Goal: Obtain resource: Obtain resource

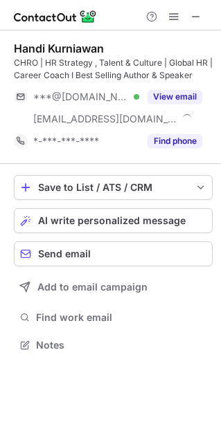
scroll to position [335, 221]
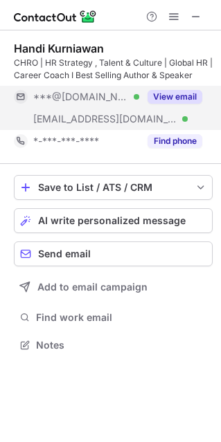
click at [176, 91] on button "View email" at bounding box center [174, 97] width 55 height 14
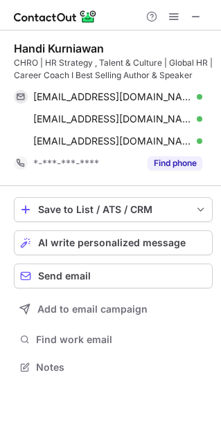
scroll to position [357, 221]
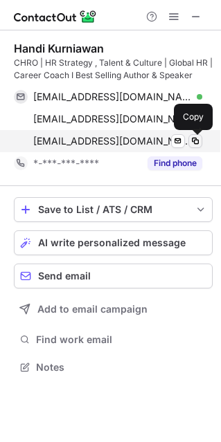
click at [201, 140] on button at bounding box center [195, 141] width 14 height 14
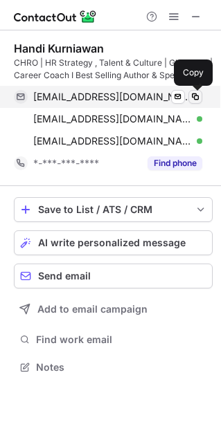
click at [196, 95] on span at bounding box center [194, 96] width 11 height 11
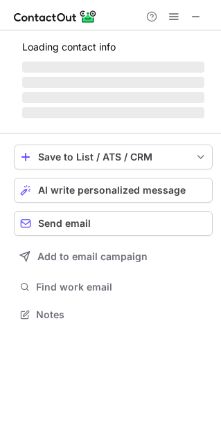
scroll to position [300, 221]
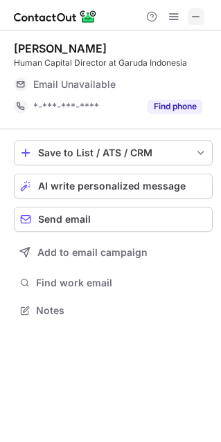
click at [201, 11] on button at bounding box center [195, 16] width 17 height 17
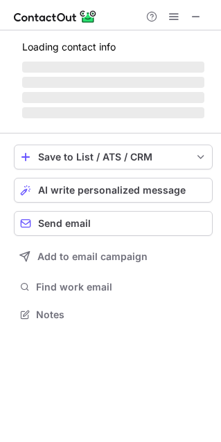
scroll to position [312, 221]
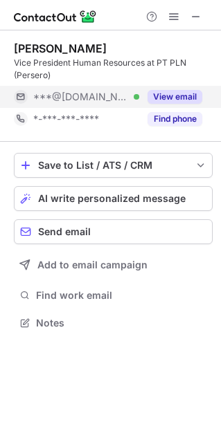
drag, startPoint x: 188, startPoint y: 88, endPoint x: 187, endPoint y: 95, distance: 7.1
click at [187, 93] on div "View email" at bounding box center [170, 97] width 63 height 22
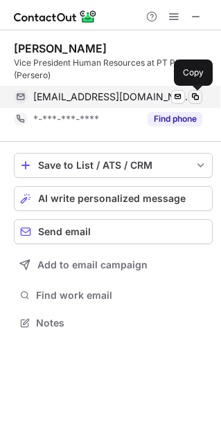
click at [192, 96] on span at bounding box center [194, 96] width 11 height 11
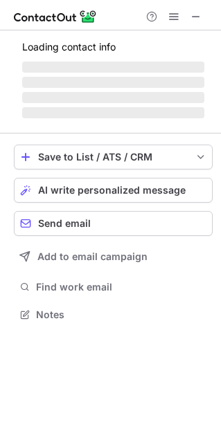
scroll to position [312, 221]
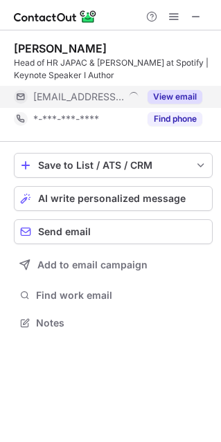
click at [165, 97] on button "View email" at bounding box center [174, 97] width 55 height 14
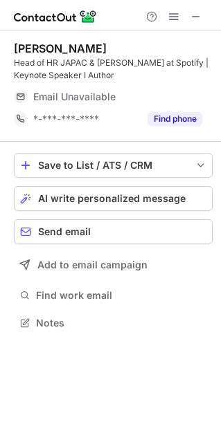
click at [205, 17] on div at bounding box center [173, 16] width 66 height 17
click at [202, 15] on button at bounding box center [195, 16] width 17 height 17
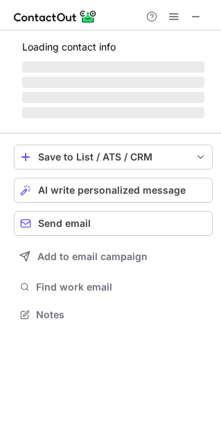
scroll to position [312, 221]
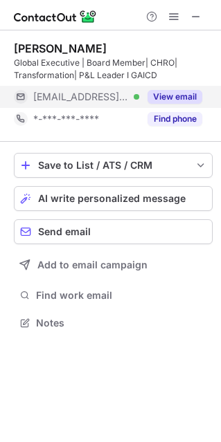
click at [197, 100] on button "View email" at bounding box center [174, 97] width 55 height 14
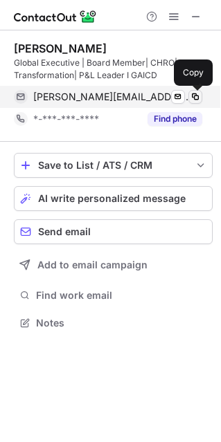
click at [195, 95] on span at bounding box center [194, 96] width 11 height 11
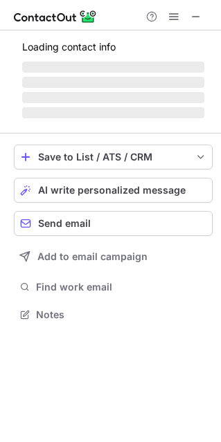
scroll to position [312, 221]
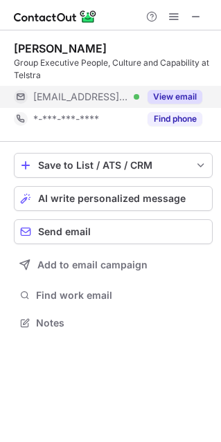
click at [187, 94] on button "View email" at bounding box center [174, 97] width 55 height 14
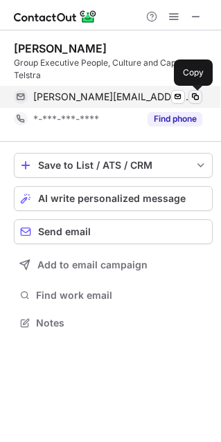
click at [200, 98] on span at bounding box center [194, 96] width 11 height 11
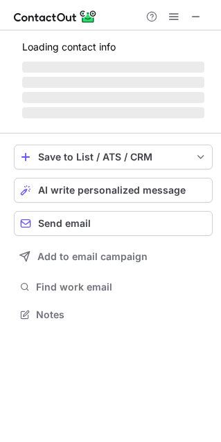
scroll to position [7, 7]
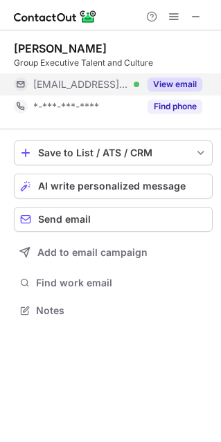
click at [194, 80] on button "View email" at bounding box center [174, 84] width 55 height 14
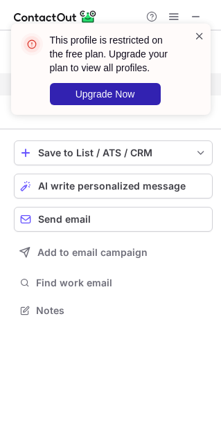
click at [201, 35] on span at bounding box center [199, 36] width 11 height 14
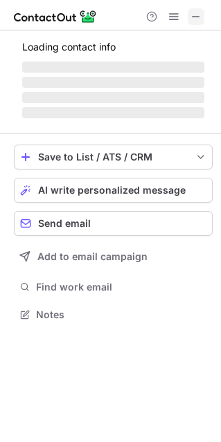
click at [191, 20] on span at bounding box center [195, 16] width 11 height 11
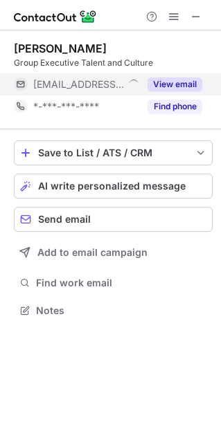
click at [164, 87] on button "View email" at bounding box center [174, 84] width 55 height 14
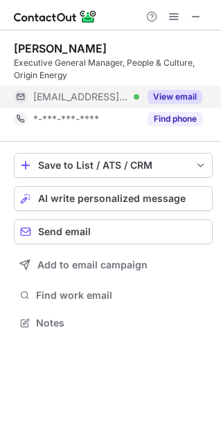
scroll to position [312, 221]
click at [180, 93] on button "View email" at bounding box center [174, 97] width 55 height 14
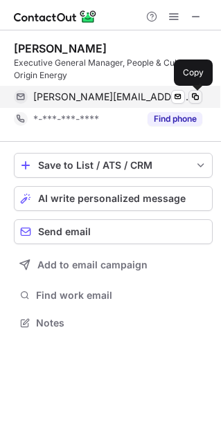
click at [197, 97] on span at bounding box center [194, 96] width 11 height 11
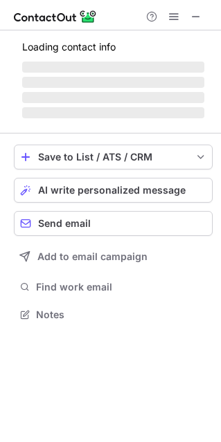
scroll to position [322, 221]
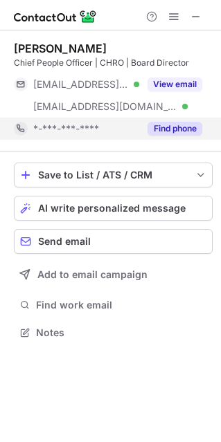
click at [175, 127] on button "Find phone" at bounding box center [174, 129] width 55 height 14
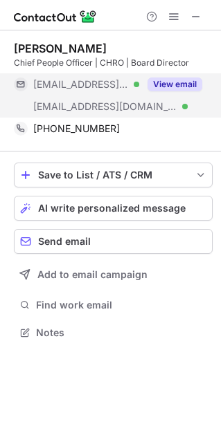
click at [184, 90] on button "View email" at bounding box center [174, 84] width 55 height 14
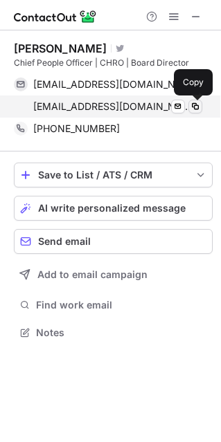
click at [197, 106] on span at bounding box center [194, 106] width 11 height 11
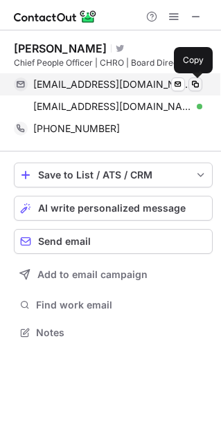
click at [197, 84] on span at bounding box center [194, 84] width 11 height 11
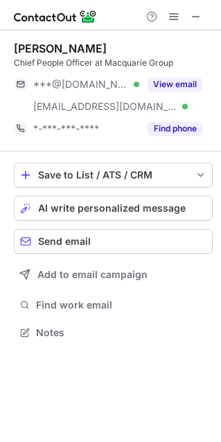
scroll to position [322, 221]
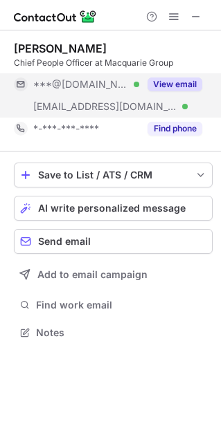
click at [169, 83] on button "View email" at bounding box center [174, 84] width 55 height 14
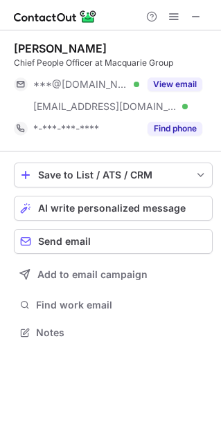
scroll to position [7, 7]
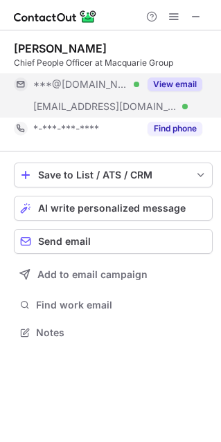
click at [170, 80] on button "View email" at bounding box center [174, 84] width 55 height 14
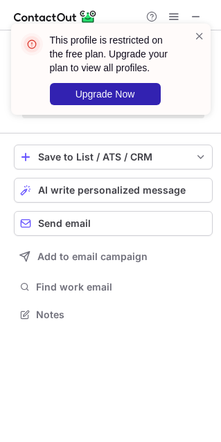
scroll to position [322, 221]
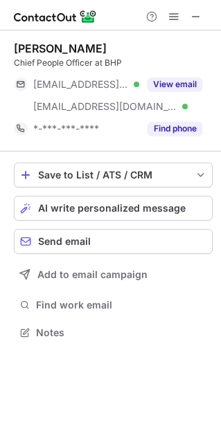
scroll to position [322, 221]
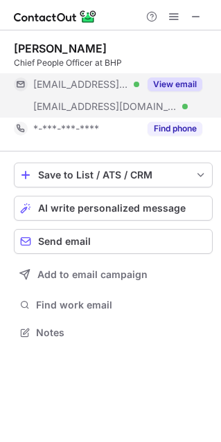
click at [181, 84] on button "View email" at bounding box center [174, 84] width 55 height 14
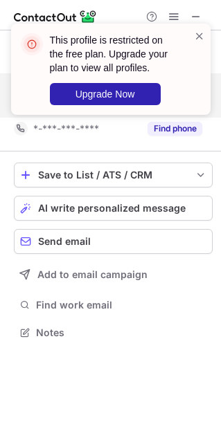
click at [207, 32] on div "This profile is restricted on the free plan. Upgrade your plan to view all prof…" at bounding box center [110, 69] width 199 height 91
click at [200, 41] on span at bounding box center [199, 36] width 11 height 14
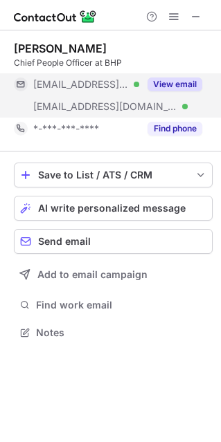
scroll to position [7, 7]
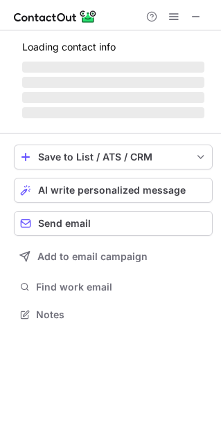
scroll to position [7, 7]
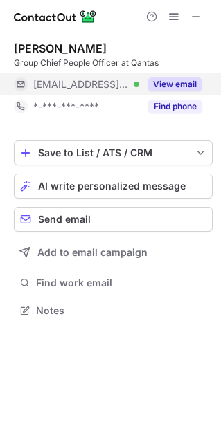
click at [171, 82] on button "View email" at bounding box center [174, 84] width 55 height 14
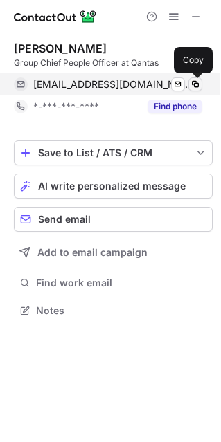
click at [200, 83] on button at bounding box center [195, 84] width 14 height 14
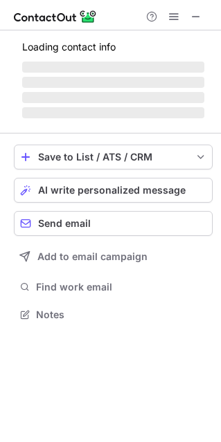
scroll to position [335, 221]
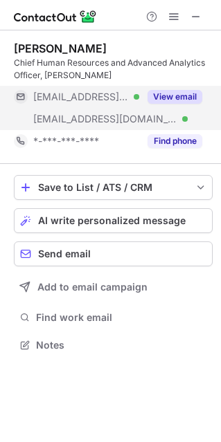
click at [162, 99] on button "View email" at bounding box center [174, 97] width 55 height 14
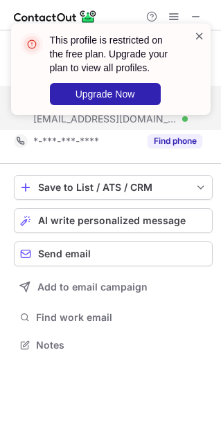
click at [200, 35] on span at bounding box center [199, 36] width 11 height 14
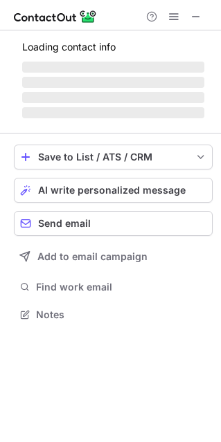
scroll to position [335, 221]
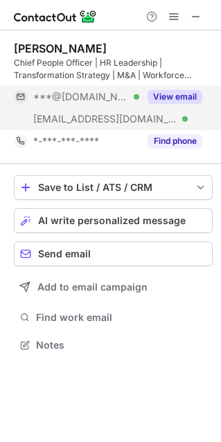
click at [157, 94] on button "View email" at bounding box center [174, 97] width 55 height 14
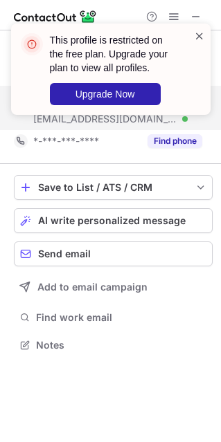
click at [198, 34] on span at bounding box center [199, 36] width 11 height 14
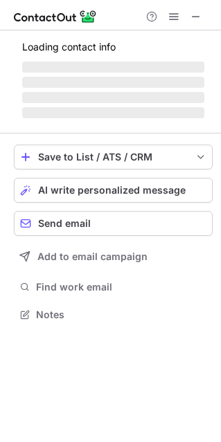
scroll to position [312, 221]
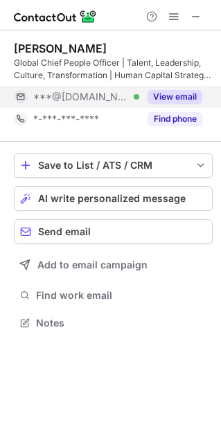
click at [173, 95] on button "View email" at bounding box center [174, 97] width 55 height 14
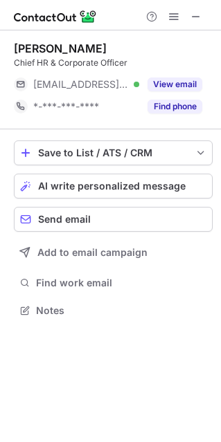
scroll to position [7, 7]
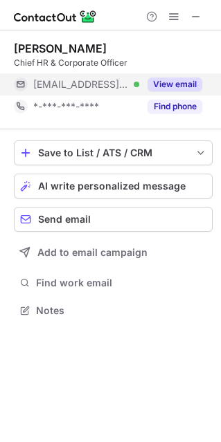
click at [191, 88] on button "View email" at bounding box center [174, 84] width 55 height 14
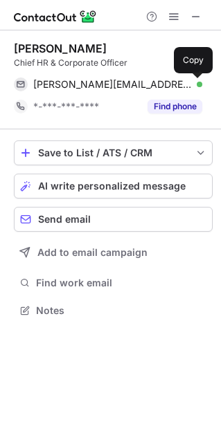
click at [191, 88] on span at bounding box center [194, 84] width 11 height 11
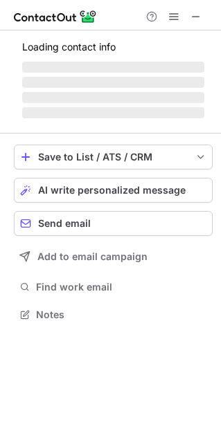
scroll to position [322, 221]
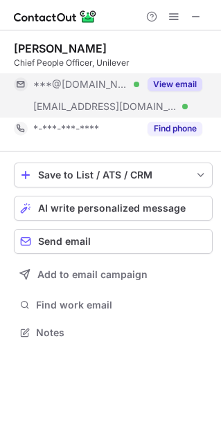
click at [176, 78] on button "View email" at bounding box center [174, 84] width 55 height 14
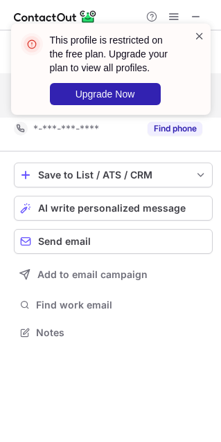
click at [200, 35] on span at bounding box center [199, 36] width 11 height 14
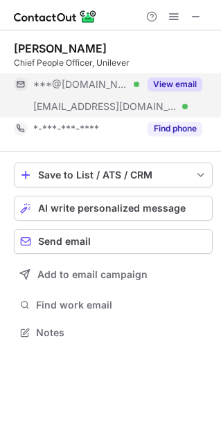
click at [183, 82] on div "This profile is restricted on the free plan. Upgrade your plan to view all prof…" at bounding box center [120, 69] width 140 height 72
click at [185, 84] on button "View email" at bounding box center [174, 84] width 55 height 14
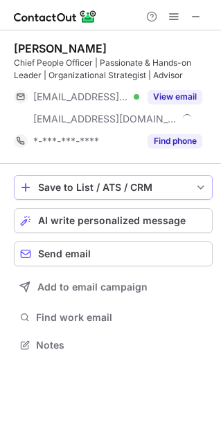
scroll to position [335, 221]
click at [179, 84] on div "[PERSON_NAME] Chief People Officer | Passionate & Hands-on Leader | Organizatio…" at bounding box center [113, 96] width 198 height 111
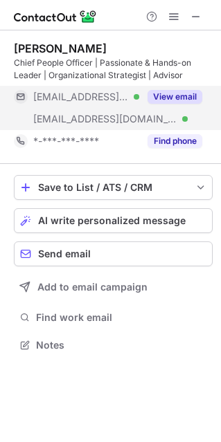
click at [178, 92] on button "View email" at bounding box center [174, 97] width 55 height 14
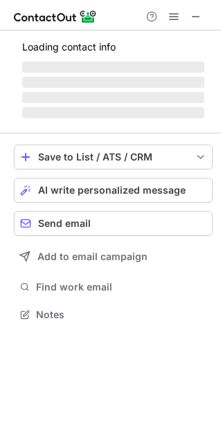
scroll to position [322, 221]
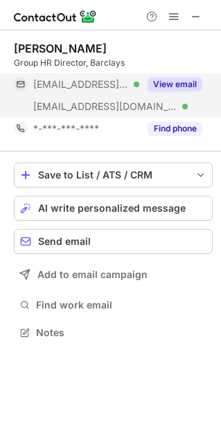
click at [169, 82] on button "View email" at bounding box center [174, 84] width 55 height 14
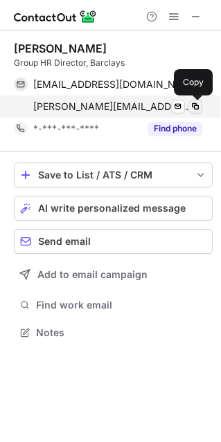
click at [197, 100] on button at bounding box center [195, 107] width 14 height 14
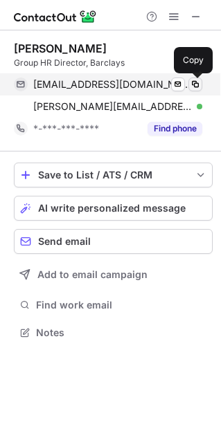
click at [198, 84] on span at bounding box center [194, 84] width 11 height 11
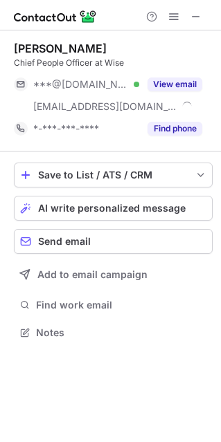
scroll to position [322, 221]
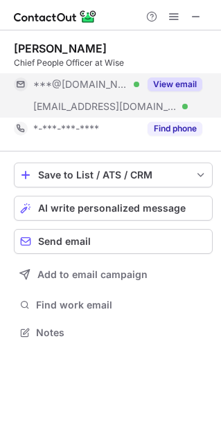
click at [174, 81] on button "View email" at bounding box center [174, 84] width 55 height 14
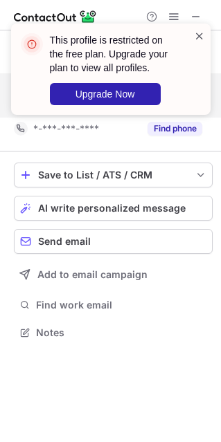
click at [194, 34] on span at bounding box center [199, 36] width 11 height 14
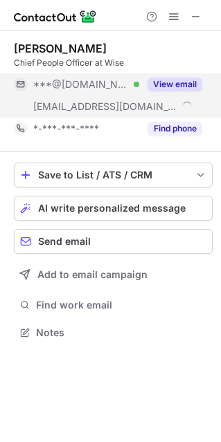
click at [167, 81] on button "View email" at bounding box center [174, 84] width 55 height 14
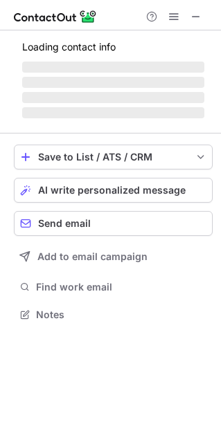
scroll to position [322, 221]
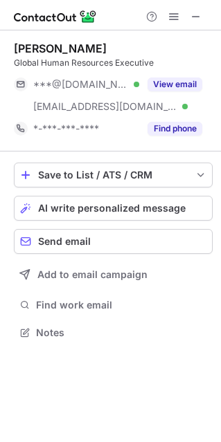
click at [167, 75] on div "View email" at bounding box center [170, 84] width 63 height 22
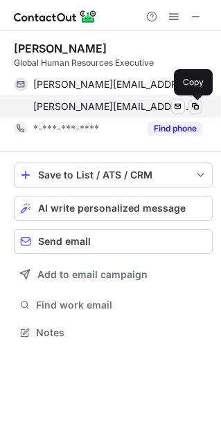
click at [199, 106] on span at bounding box center [194, 106] width 11 height 11
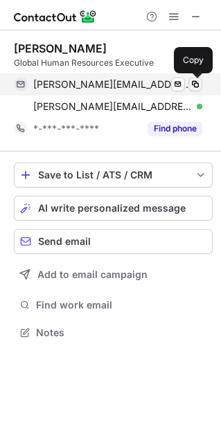
click at [196, 88] on button at bounding box center [195, 84] width 14 height 14
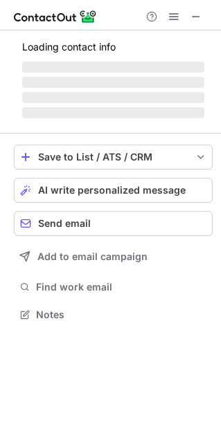
scroll to position [322, 221]
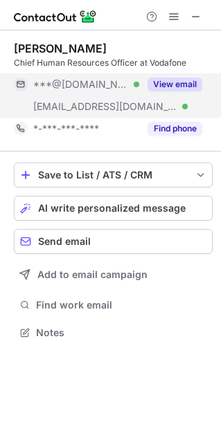
click at [177, 82] on button "View email" at bounding box center [174, 84] width 55 height 14
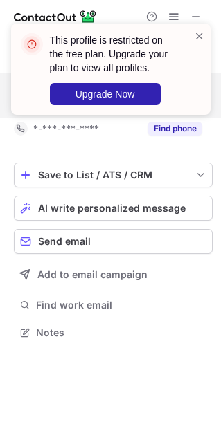
drag, startPoint x: 198, startPoint y: 36, endPoint x: 194, endPoint y: 48, distance: 12.9
click at [198, 35] on span at bounding box center [199, 36] width 11 height 14
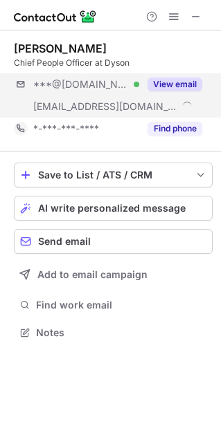
scroll to position [322, 221]
click at [180, 86] on button "View email" at bounding box center [174, 84] width 55 height 14
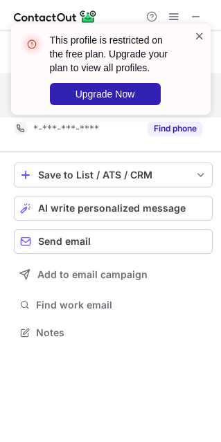
click at [202, 37] on span at bounding box center [199, 36] width 11 height 14
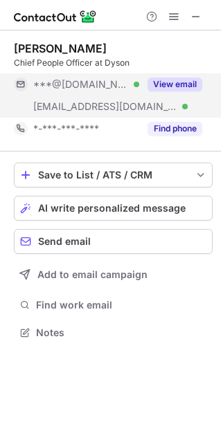
click at [176, 80] on button "View email" at bounding box center [174, 84] width 55 height 14
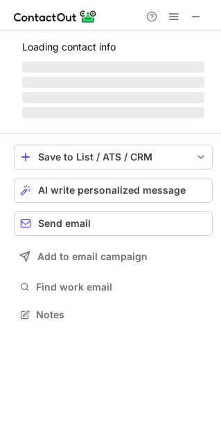
scroll to position [7, 7]
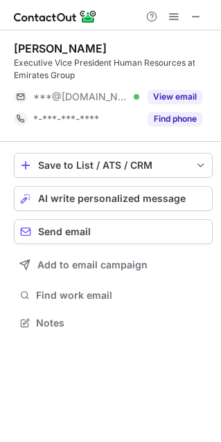
scroll to position [312, 221]
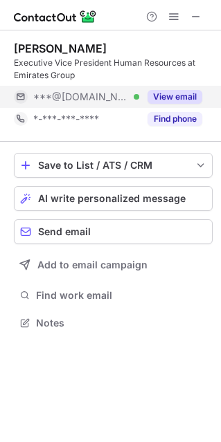
click at [169, 90] on button "View email" at bounding box center [174, 97] width 55 height 14
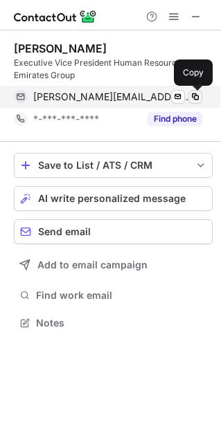
click at [191, 96] on span at bounding box center [194, 96] width 11 height 11
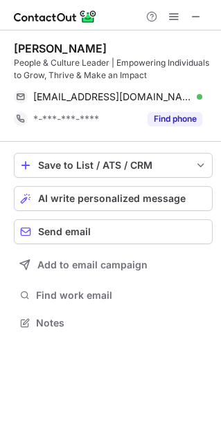
scroll to position [312, 221]
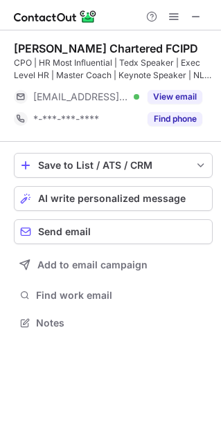
scroll to position [312, 221]
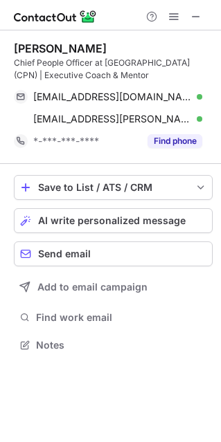
scroll to position [335, 221]
